Goal: Transaction & Acquisition: Purchase product/service

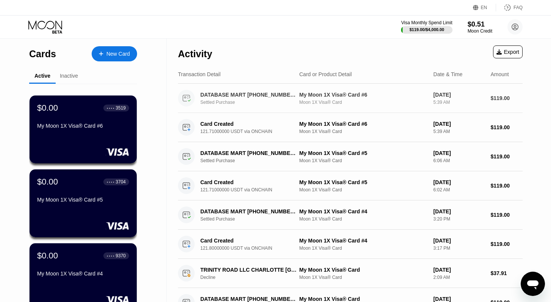
click at [234, 98] on div "DATABASE MART [PHONE_NUMBER] US" at bounding box center [248, 95] width 96 height 6
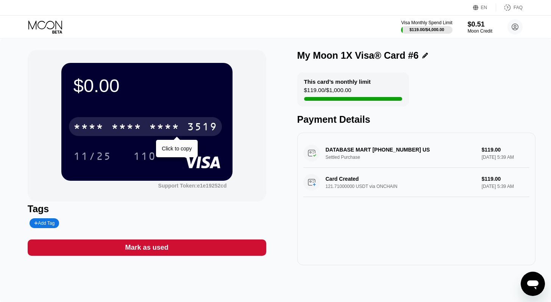
click at [168, 125] on div "* * * *" at bounding box center [164, 127] width 30 height 12
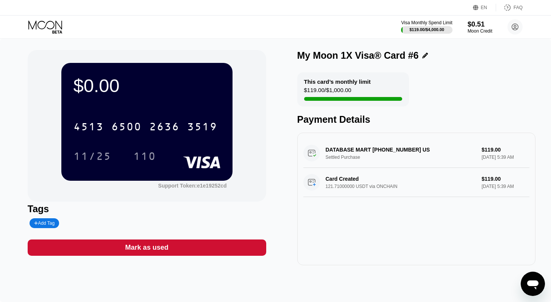
click at [365, 164] on div "DATABASE MART [PHONE_NUMBER] US Settled Purchase $119.00 [DATE] 5:39 AM" at bounding box center [416, 152] width 226 height 29
click at [114, 82] on div "$0.00" at bounding box center [146, 85] width 147 height 21
click at [421, 26] on div at bounding box center [426, 30] width 52 height 8
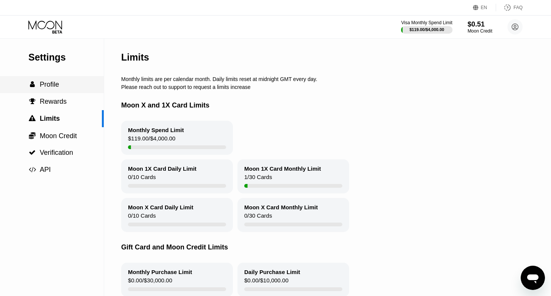
click at [50, 88] on span "Profile" at bounding box center [49, 85] width 19 height 8
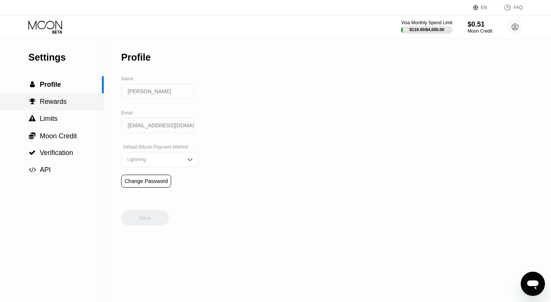
click at [51, 105] on span "Rewards" at bounding box center [53, 102] width 27 height 8
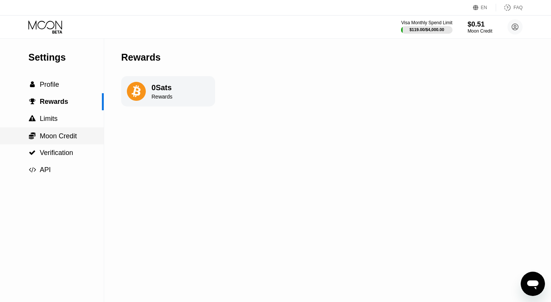
click at [57, 132] on div " Moon Credit" at bounding box center [52, 135] width 104 height 17
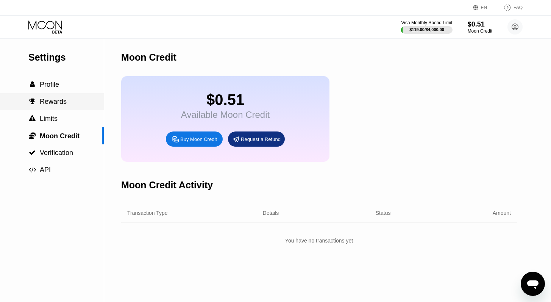
click at [51, 95] on div " Rewards" at bounding box center [52, 101] width 104 height 17
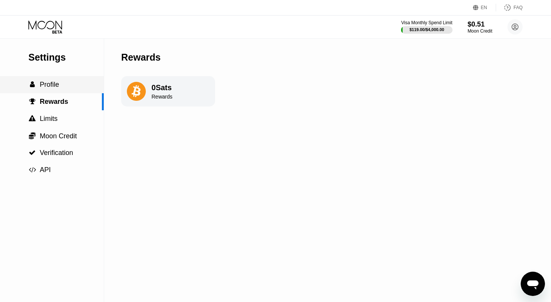
click at [51, 83] on span "Profile" at bounding box center [49, 85] width 19 height 8
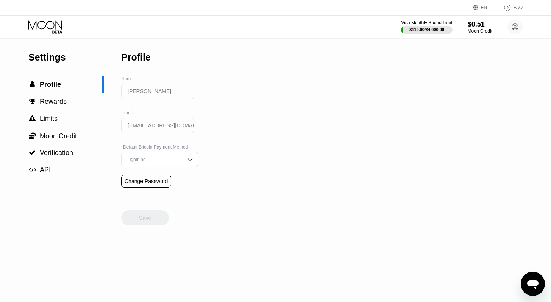
click at [47, 30] on icon at bounding box center [45, 26] width 35 height 13
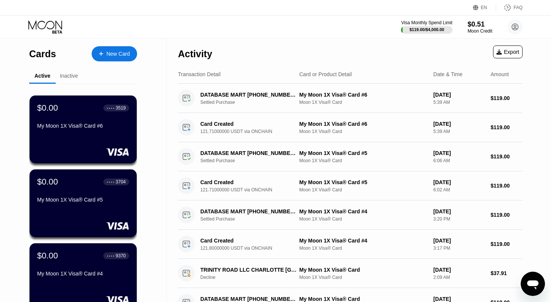
click at [71, 75] on div "Inactive" at bounding box center [69, 76] width 18 height 6
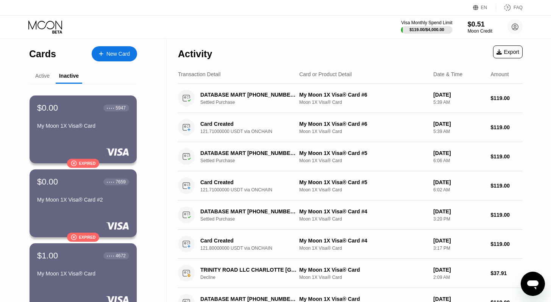
click at [52, 73] on div "Active" at bounding box center [42, 76] width 26 height 15
click at [44, 75] on div "Active" at bounding box center [42, 76] width 14 height 6
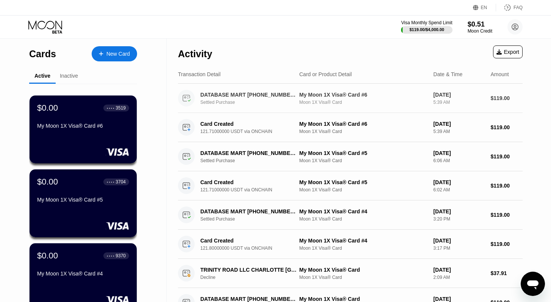
click at [219, 105] on div "Settled Purchase" at bounding box center [252, 102] width 104 height 5
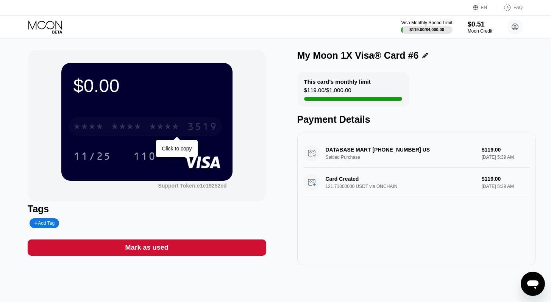
click at [159, 129] on div "* * * *" at bounding box center [164, 127] width 30 height 12
click at [159, 129] on div "2636" at bounding box center [164, 127] width 30 height 12
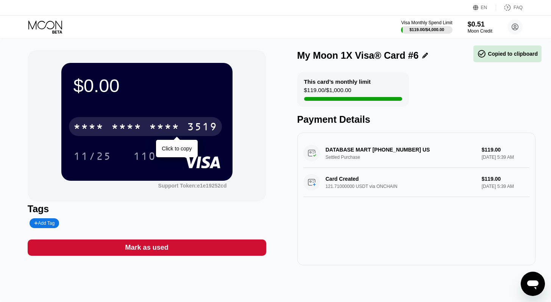
click at [159, 129] on div "* * * *" at bounding box center [164, 127] width 30 height 12
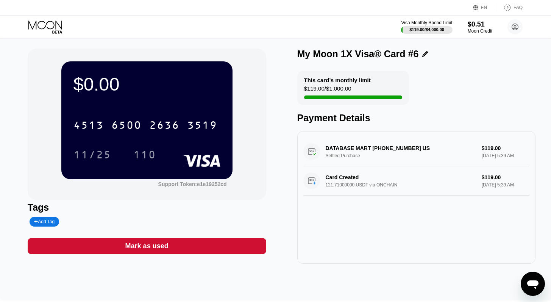
scroll to position [1, 0]
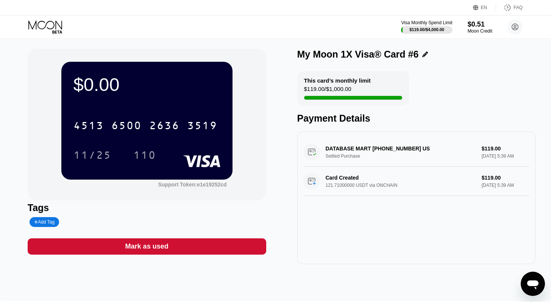
click at [373, 156] on div "DATABASE MART [PHONE_NUMBER] US Settled Purchase $119.00 [DATE] 5:39 AM" at bounding box center [416, 151] width 226 height 29
click at [356, 150] on div "DATABASE MART [PHONE_NUMBER] US Settled Purchase $119.00 [DATE] 5:39 AM" at bounding box center [416, 151] width 226 height 29
click at [338, 89] on div "$119.00 / $1,000.00" at bounding box center [327, 91] width 47 height 10
click at [422, 53] on icon at bounding box center [425, 54] width 6 height 6
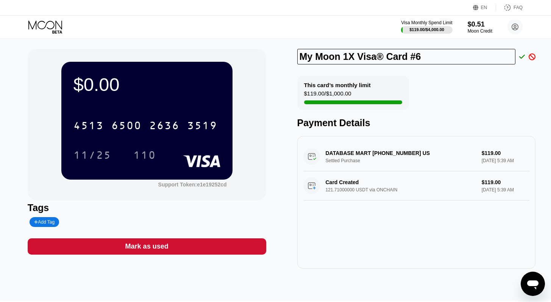
click at [258, 87] on div "$0.00 4513 6500 2636 3519 11/25 110 Support Token: e1e19252cd" at bounding box center [147, 124] width 238 height 151
click at [41, 21] on icon at bounding box center [45, 24] width 34 height 9
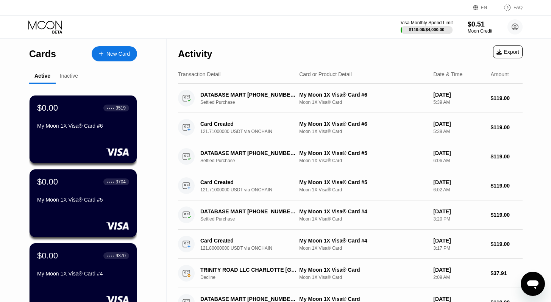
click at [425, 31] on div "$119.00 / $4,000.00" at bounding box center [427, 29] width 36 height 5
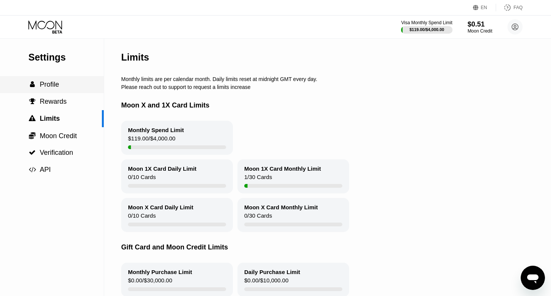
click at [54, 88] on span "Profile" at bounding box center [49, 85] width 19 height 8
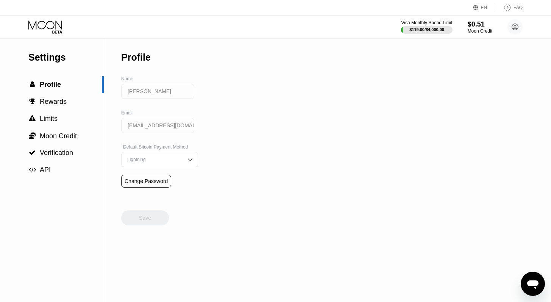
click at [56, 30] on icon at bounding box center [45, 26] width 35 height 13
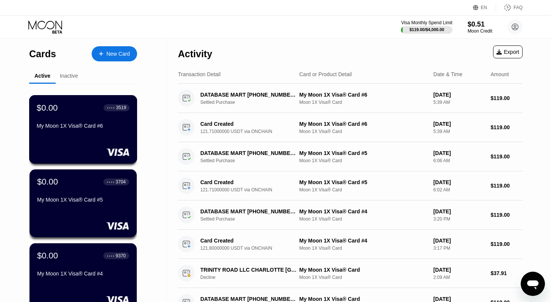
click at [65, 129] on div "My Moon 1X Visa® Card #6" at bounding box center [83, 126] width 93 height 6
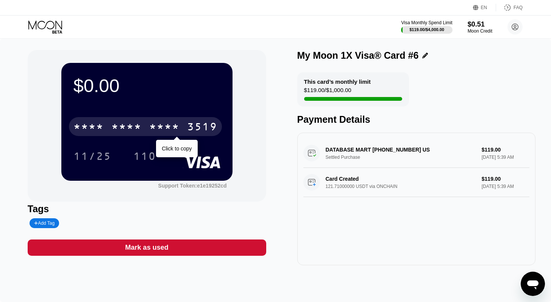
click at [142, 126] on div "* * * * * * * * * * * * 3519" at bounding box center [145, 126] width 153 height 19
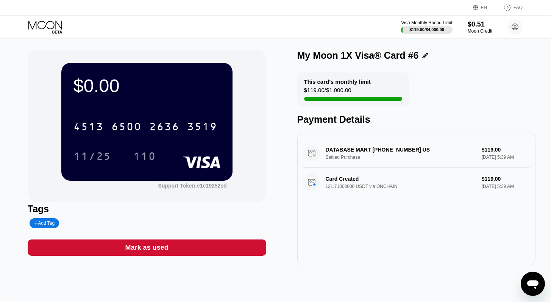
click at [106, 76] on div "$0.00" at bounding box center [146, 85] width 147 height 21
click at [118, 81] on div "$0.00" at bounding box center [146, 85] width 147 height 21
click at [358, 98] on div "This card’s monthly limit $119.00 / $1,000.00" at bounding box center [353, 89] width 112 height 34
click at [362, 90] on div "This card’s monthly limit $119.00 / $1,000.00" at bounding box center [353, 89] width 112 height 34
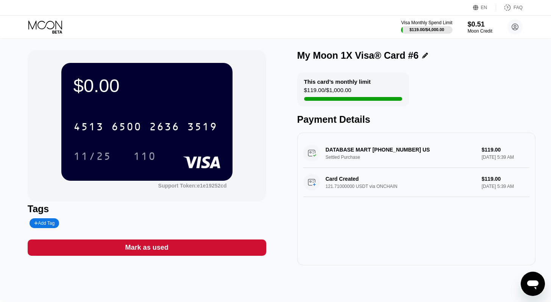
click at [265, 182] on div "$0.00 4513 6500 2636 3519 11/25 110 Support Token: e1e19252cd" at bounding box center [147, 125] width 238 height 151
click at [475, 25] on div "$0.51" at bounding box center [479, 24] width 25 height 8
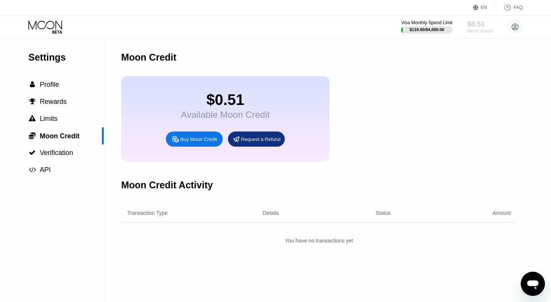
click at [479, 26] on div "$0.51" at bounding box center [479, 24] width 25 height 8
click at [201, 142] on div "Buy Moon Credit" at bounding box center [198, 139] width 37 height 6
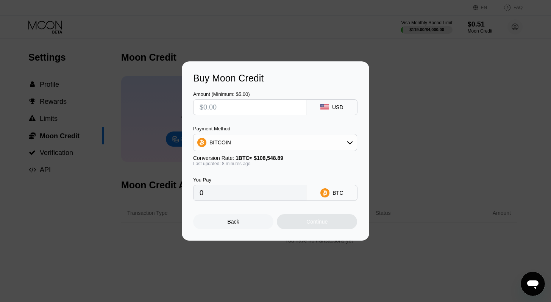
click at [269, 108] on input "text" at bounding box center [249, 107] width 100 height 15
click at [304, 138] on div "BITCOIN" at bounding box center [274, 142] width 163 height 15
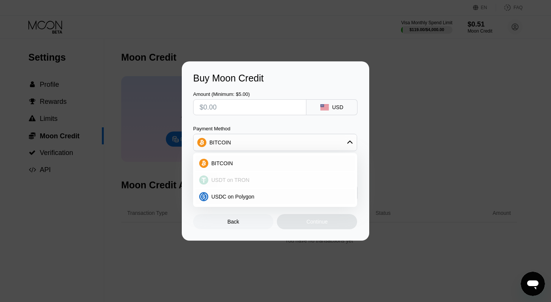
click at [231, 176] on div "USDT on TRON" at bounding box center [274, 179] width 159 height 15
type input "0.00"
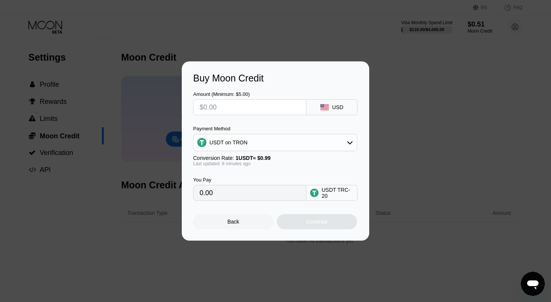
click at [240, 107] on input "text" at bounding box center [249, 107] width 100 height 15
type input "$1"
type input "1.01"
type input "$11"
type input "11.11"
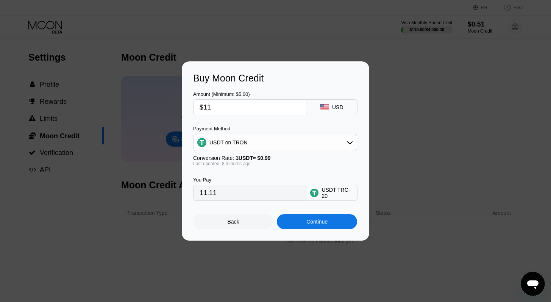
type input "$111"
type input "112.12"
type input "$111"
click at [410, 93] on div "Buy Moon Credit Amount (Minimum: $5.00) $111 USD Payment Method USDT on TRON Co…" at bounding box center [275, 150] width 551 height 179
click at [240, 220] on div "Back" at bounding box center [233, 221] width 80 height 15
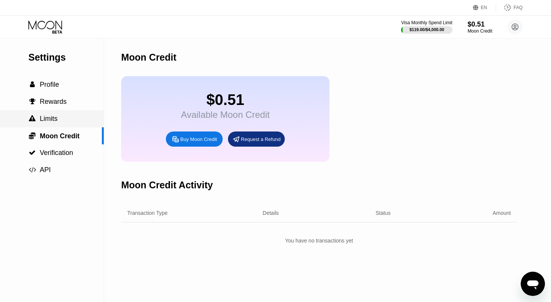
click at [61, 123] on div " Limits" at bounding box center [52, 119] width 104 height 8
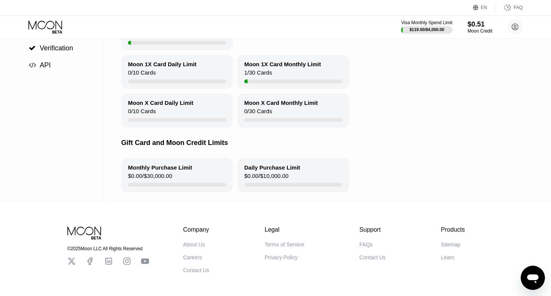
scroll to position [107, 0]
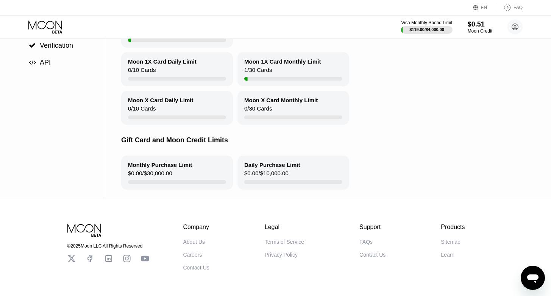
click at [185, 180] on div "Monthly Purchase Limit $0.00 / $30,000.00" at bounding box center [177, 173] width 112 height 34
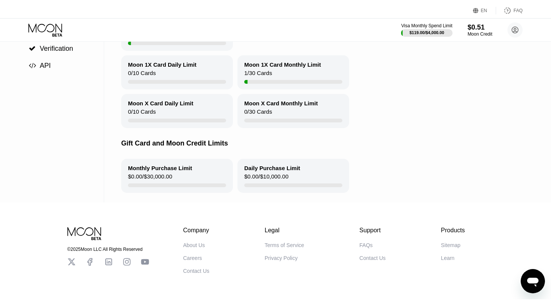
scroll to position [0, 0]
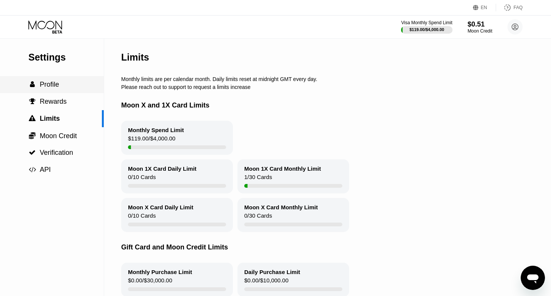
click at [48, 88] on span "Profile" at bounding box center [49, 85] width 19 height 8
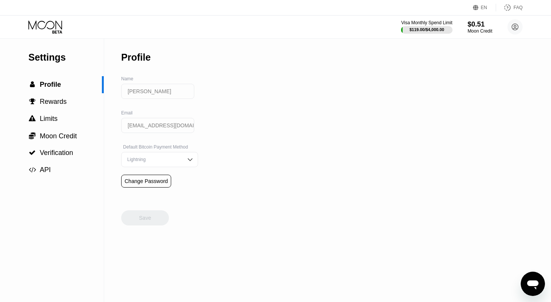
click at [186, 162] on img at bounding box center [190, 160] width 8 height 8
